Goal: Task Accomplishment & Management: Manage account settings

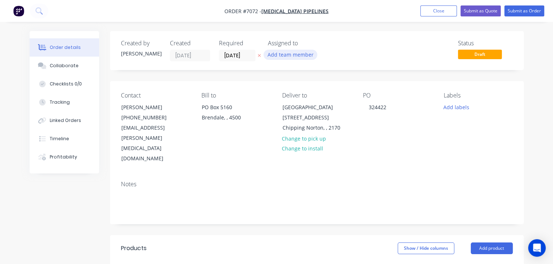
type input "$13.50"
click at [291, 56] on button "Add team member" at bounding box center [290, 55] width 54 height 10
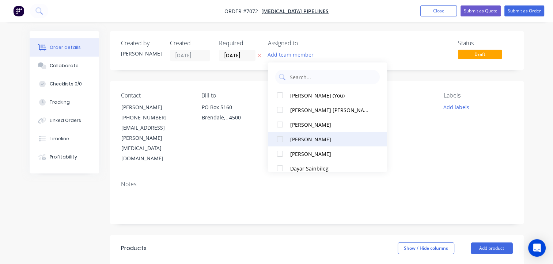
scroll to position [37, 0]
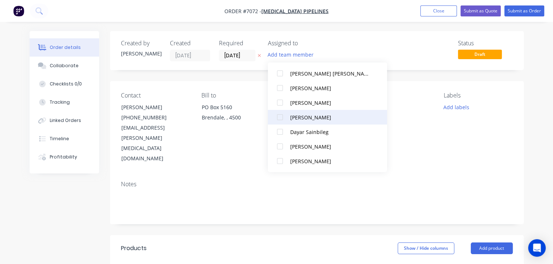
click at [290, 117] on div "[PERSON_NAME]" at bounding box center [330, 118] width 81 height 8
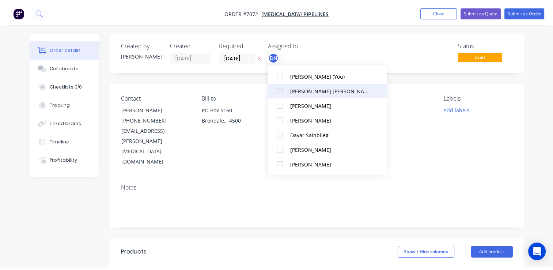
scroll to position [0, 0]
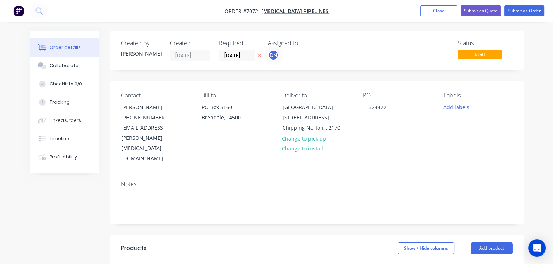
click at [381, 46] on div "Status Draft" at bounding box center [427, 51] width 172 height 22
click at [443, 12] on button "Close" at bounding box center [438, 10] width 37 height 11
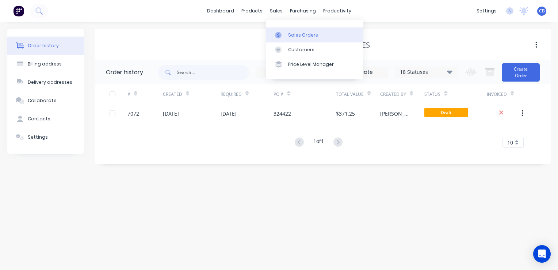
click at [289, 32] on div "Sales Orders" at bounding box center [303, 35] width 30 height 7
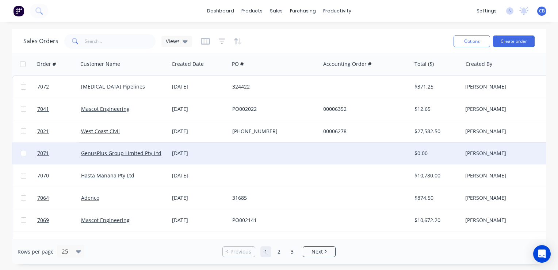
click at [241, 157] on div at bounding box center [274, 153] width 91 height 22
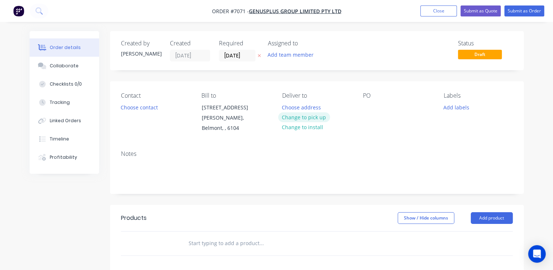
click at [300, 118] on button "Change to pick up" at bounding box center [304, 117] width 52 height 10
click at [148, 109] on button "Choose contact" at bounding box center [139, 107] width 45 height 10
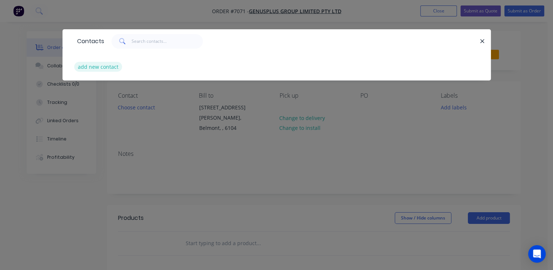
click at [94, 65] on button "add new contact" at bounding box center [98, 67] width 48 height 10
select select "AU"
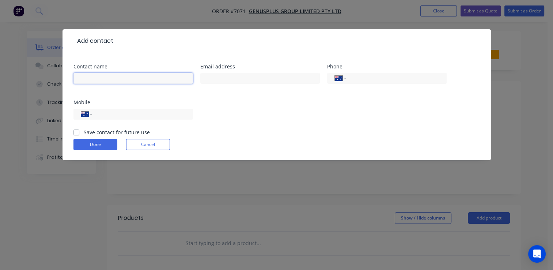
click at [110, 78] on input "text" at bounding box center [132, 78] width 119 height 11
type input "Brendon"
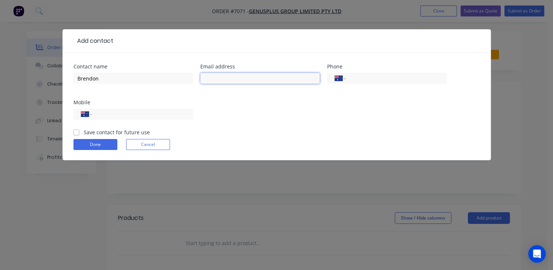
drag, startPoint x: 225, startPoint y: 79, endPoint x: 230, endPoint y: 77, distance: 5.7
click at [226, 80] on input "text" at bounding box center [259, 78] width 119 height 11
paste input "[EMAIL_ADDRESS][PERSON_NAME][DOMAIN_NAME]"
type input "[EMAIL_ADDRESS][PERSON_NAME][DOMAIN_NAME]"
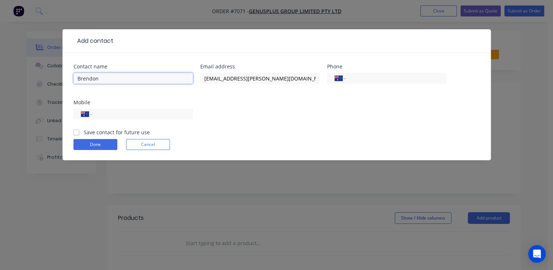
click at [118, 80] on input "Brendon" at bounding box center [132, 78] width 119 height 11
type input "[PERSON_NAME]"
click at [103, 113] on input "tel" at bounding box center [141, 114] width 88 height 8
type input "0439 788 648"
click at [84, 129] on label "Save contact for future use" at bounding box center [117, 132] width 66 height 8
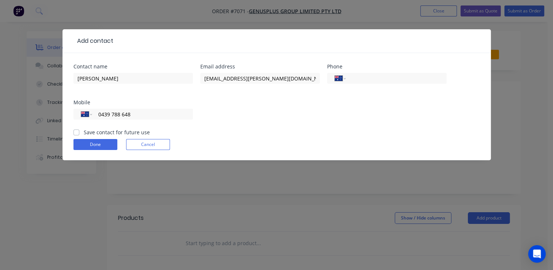
click at [77, 129] on input "Save contact for future use" at bounding box center [76, 131] width 6 height 7
checkbox input "true"
click at [91, 144] on button "Done" at bounding box center [95, 144] width 44 height 11
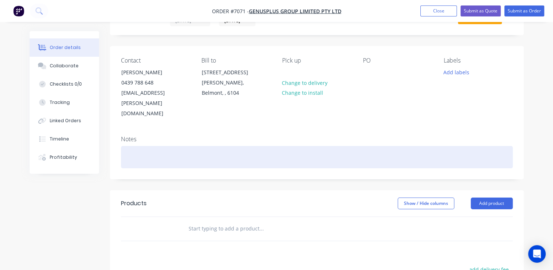
scroll to position [73, 0]
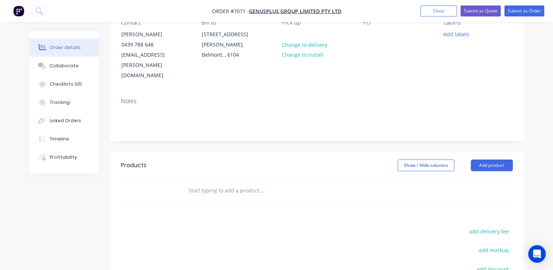
click at [262, 183] on input "text" at bounding box center [261, 190] width 146 height 15
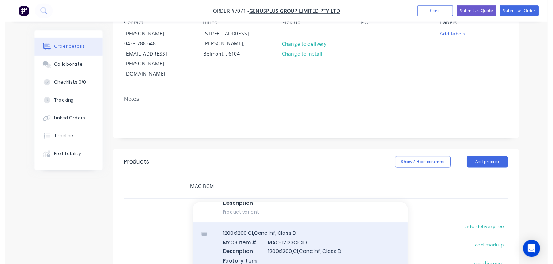
scroll to position [219, 0]
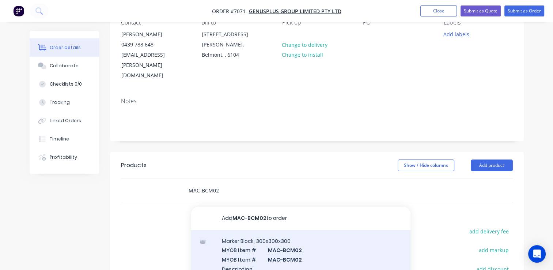
type input "MAC-BCM02"
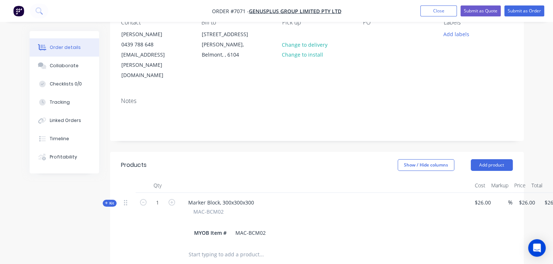
click at [264, 193] on div "Marker Block, 300x300x300 MAC-BCM02 MYOB Item # MAC-BCM02" at bounding box center [325, 218] width 292 height 50
click at [255, 197] on div "Marker Block, 300x300x300" at bounding box center [220, 202] width 77 height 11
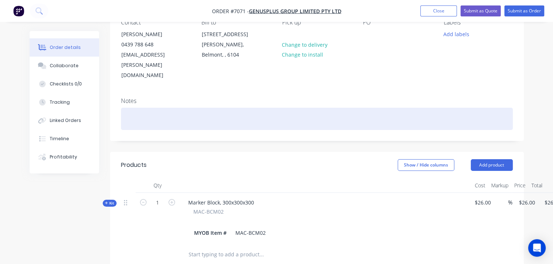
click at [179, 108] on div at bounding box center [317, 119] width 392 height 22
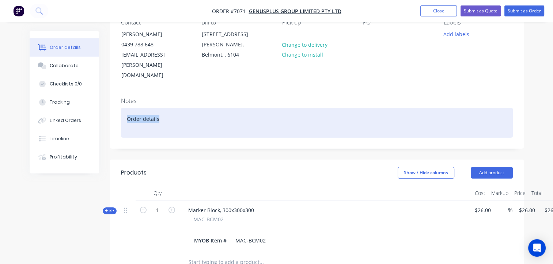
drag, startPoint x: 160, startPoint y: 96, endPoint x: 119, endPoint y: 92, distance: 41.5
click at [119, 92] on div "Notes Order details" at bounding box center [316, 120] width 413 height 57
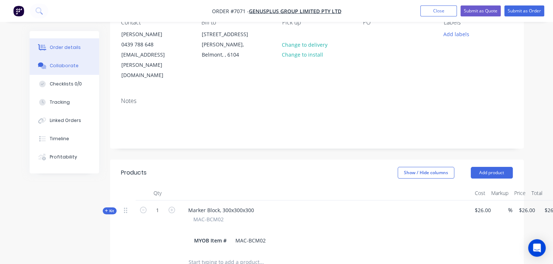
click at [76, 63] on button "Collaborate" at bounding box center [64, 66] width 69 height 18
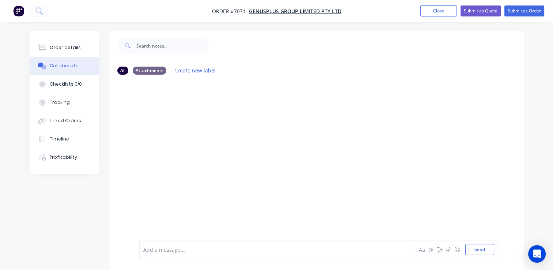
click at [232, 250] on div at bounding box center [275, 249] width 263 height 8
drag, startPoint x: 191, startPoint y: 248, endPoint x: 259, endPoint y: 242, distance: 67.4
click at [259, 242] on div "17xNORTH/SOUTH, 6 x SOUTH/EAST, Aa @ ☺ Send" at bounding box center [318, 249] width 359 height 19
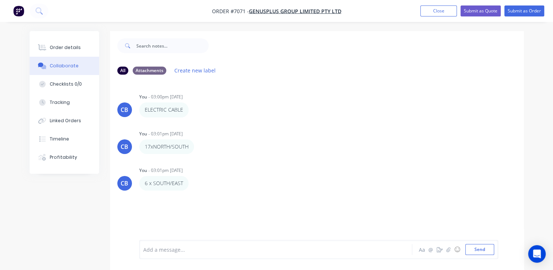
click at [178, 251] on div at bounding box center [275, 249] width 263 height 8
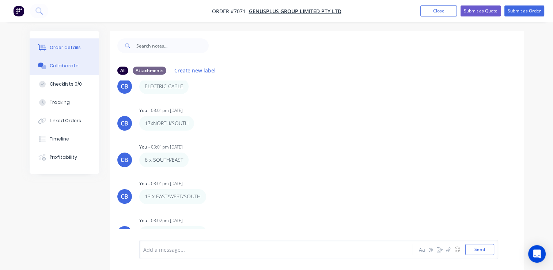
click at [69, 49] on div "Order details" at bounding box center [65, 47] width 31 height 7
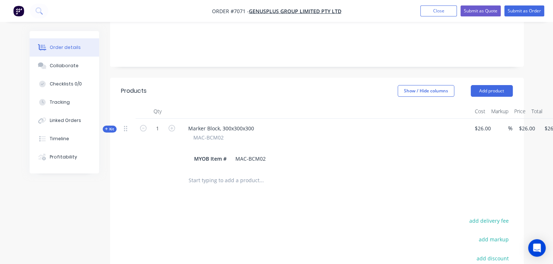
scroll to position [183, 0]
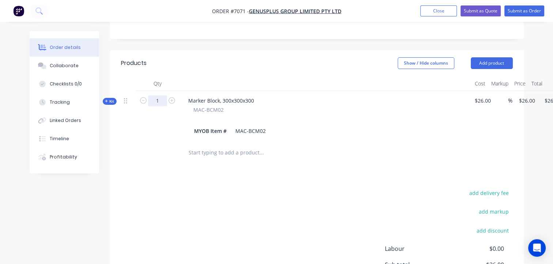
drag, startPoint x: 150, startPoint y: 82, endPoint x: 161, endPoint y: 81, distance: 10.6
click at [150, 95] on input "1" at bounding box center [157, 100] width 19 height 11
type input "38"
type input "$0.00"
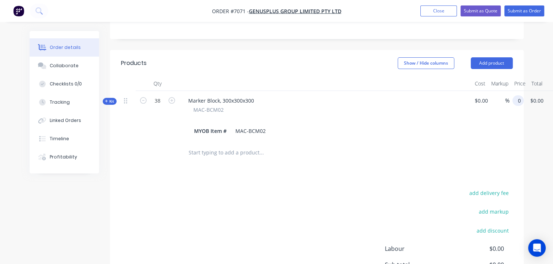
click at [520, 95] on input "0" at bounding box center [519, 100] width 8 height 11
type input "$55.00"
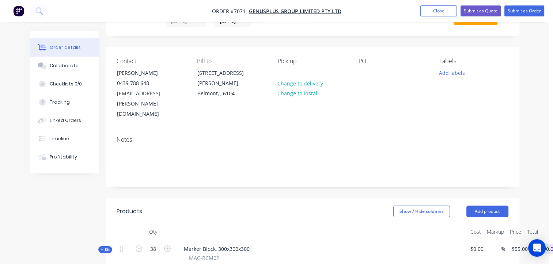
scroll to position [0, 4]
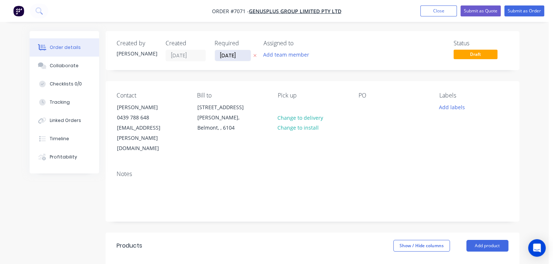
type input "$2,090.00"
click at [237, 58] on input "[DATE]" at bounding box center [233, 55] width 36 height 11
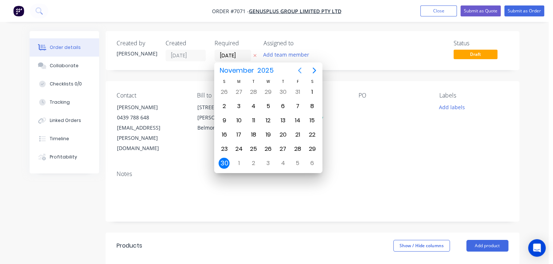
click at [301, 71] on icon "Previous page" at bounding box center [299, 70] width 9 height 9
click at [251, 133] on div "21" at bounding box center [253, 134] width 11 height 11
type input "[DATE]"
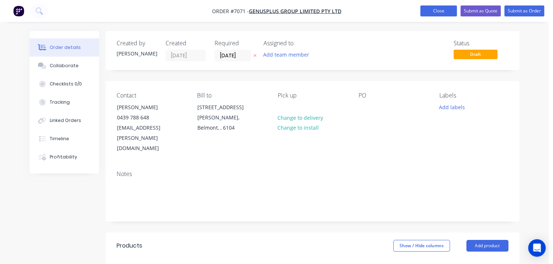
click at [435, 13] on button "Close" at bounding box center [438, 10] width 37 height 11
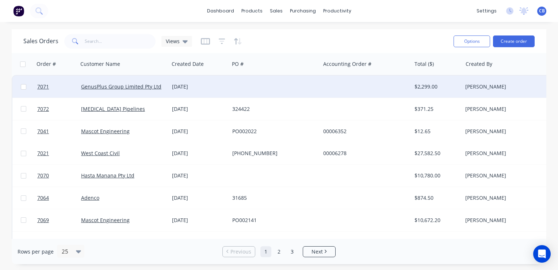
click at [264, 87] on div at bounding box center [274, 87] width 91 height 22
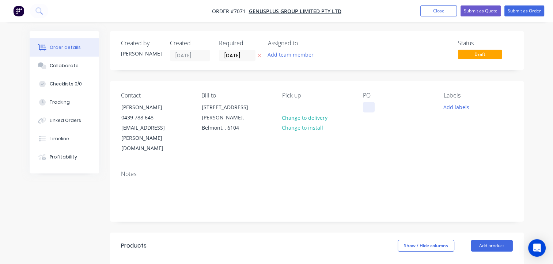
click at [370, 112] on div at bounding box center [369, 107] width 12 height 11
paste div
click at [434, 11] on button "Close" at bounding box center [438, 10] width 37 height 11
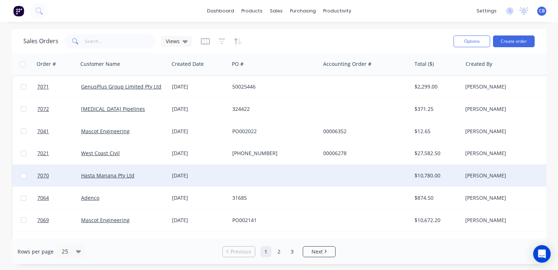
click at [243, 176] on div at bounding box center [274, 175] width 91 height 22
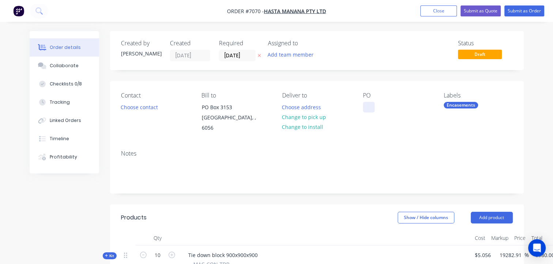
click at [365, 106] on div at bounding box center [369, 107] width 12 height 11
click at [136, 106] on button "Choose contact" at bounding box center [139, 107] width 45 height 10
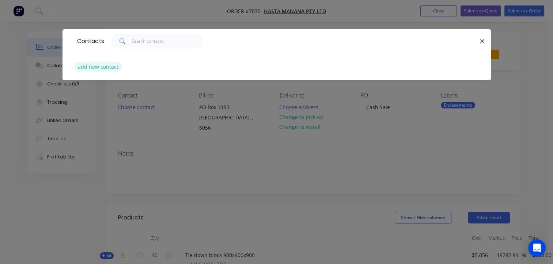
click at [91, 67] on button "add new contact" at bounding box center [98, 67] width 48 height 10
select select "AU"
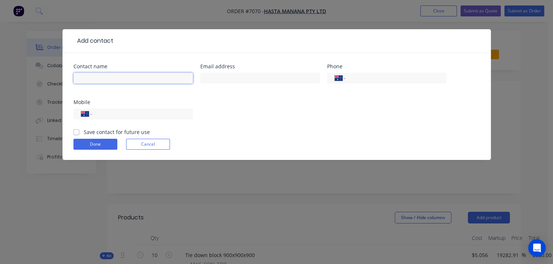
click at [127, 79] on input "text" at bounding box center [132, 78] width 119 height 11
type input "[PERSON_NAME]"
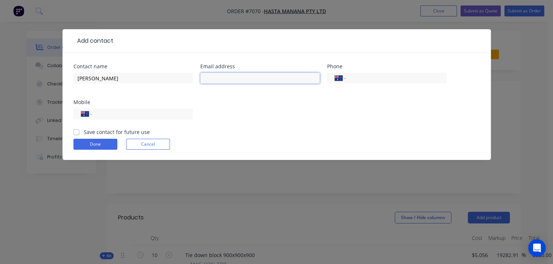
click at [266, 77] on input "text" at bounding box center [259, 78] width 119 height 11
paste input "[PERSON_NAME] <[PERSON_NAME][EMAIL_ADDRESS][DOMAIN_NAME]>"
drag, startPoint x: 225, startPoint y: 80, endPoint x: 184, endPoint y: 78, distance: 41.3
click at [184, 78] on div "Contact name [PERSON_NAME] Email address [PERSON_NAME] <[PERSON_NAME][EMAIL_ADD…" at bounding box center [276, 96] width 406 height 64
type input "[PERSON_NAME][EMAIL_ADDRESS][DOMAIN_NAME]"
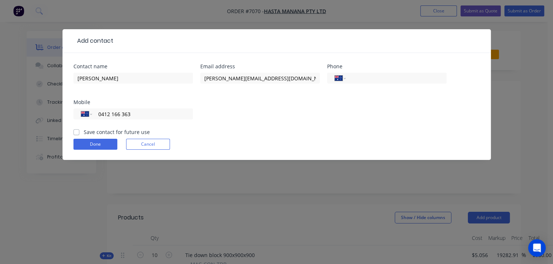
type input "0412 166 363"
click at [84, 133] on label "Save contact for future use" at bounding box center [117, 132] width 66 height 8
click at [76, 133] on input "Save contact for future use" at bounding box center [76, 131] width 6 height 7
checkbox input "true"
click at [89, 141] on button "Done" at bounding box center [95, 144] width 44 height 11
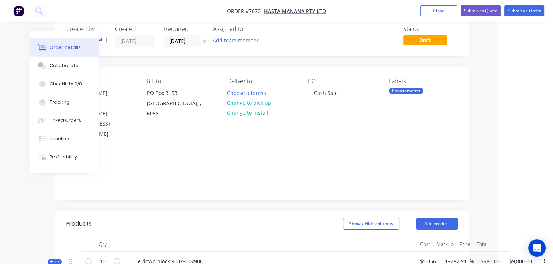
scroll to position [0, 55]
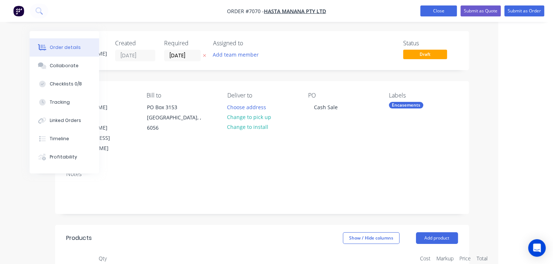
click at [427, 11] on button "Close" at bounding box center [438, 10] width 37 height 11
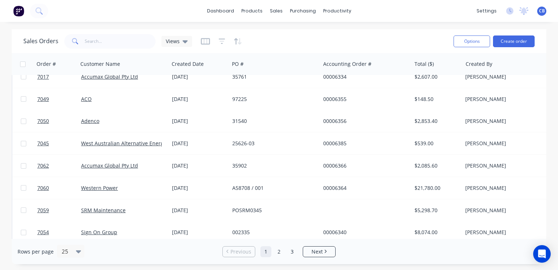
scroll to position [395, 0]
